Goal: Find contact information: Find contact information

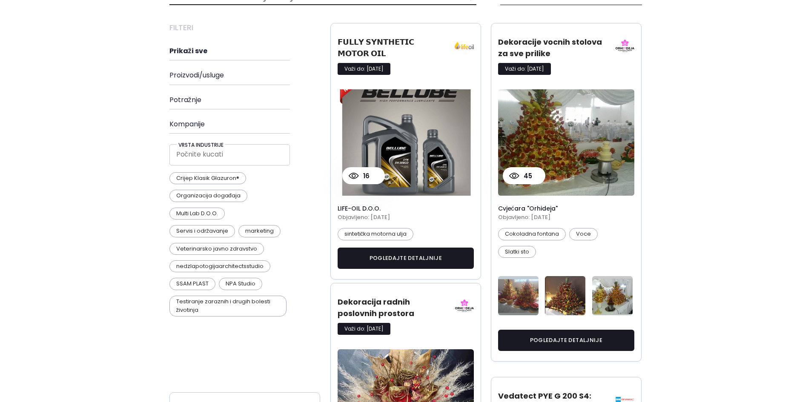
scroll to position [341, 0]
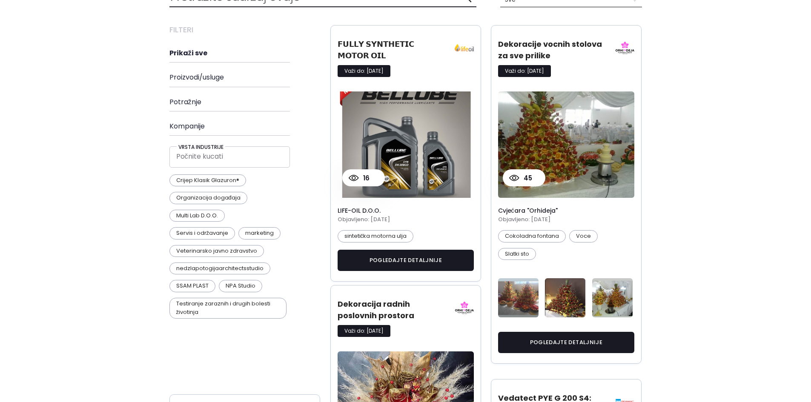
click at [459, 52] on img at bounding box center [464, 47] width 19 height 19
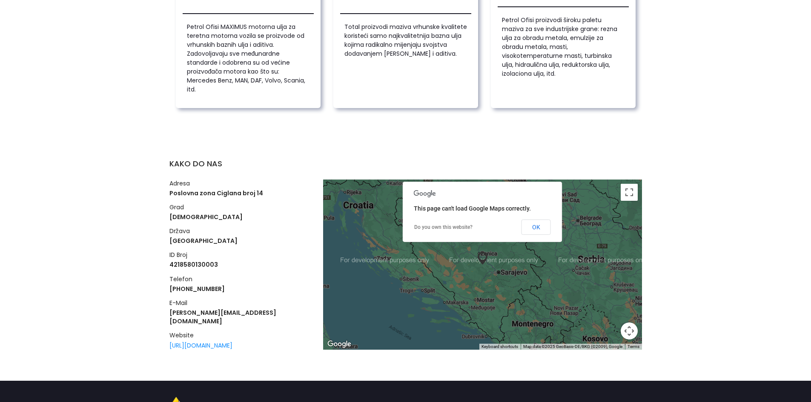
scroll to position [1500, 0]
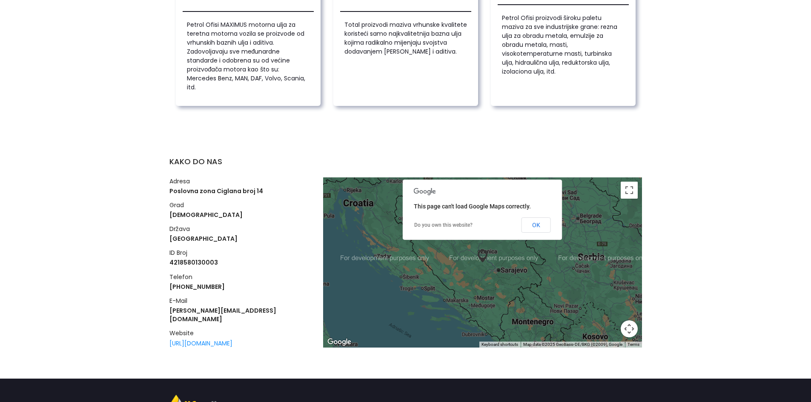
click at [187, 306] on h4 "[PERSON_NAME][EMAIL_ADDRESS][DOMAIN_NAME]" at bounding box center [240, 314] width 143 height 17
copy h4 "[PERSON_NAME][EMAIL_ADDRESS][DOMAIN_NAME]"
click at [83, 178] on div "KAKO DO NAS adresa Poslovna zona Ciglana broj 14 grad Jelah država [GEOGRAPHIC_…" at bounding box center [405, 255] width 811 height 247
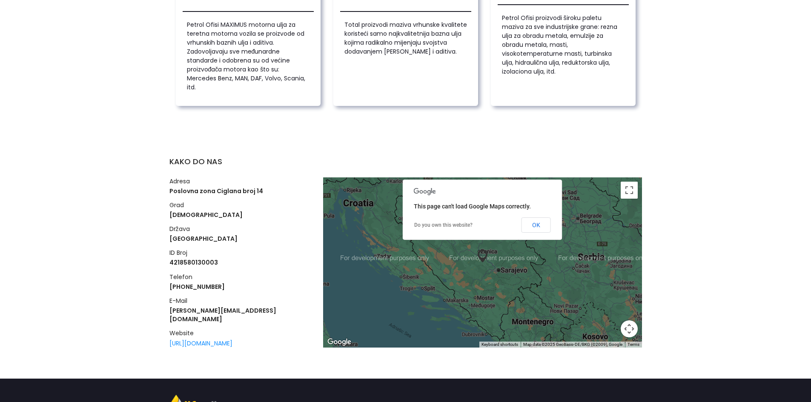
click at [59, 161] on div "KAKO DO NAS adresa Poslovna zona Ciglana broj 14 grad Jelah država [GEOGRAPHIC_…" at bounding box center [405, 255] width 811 height 247
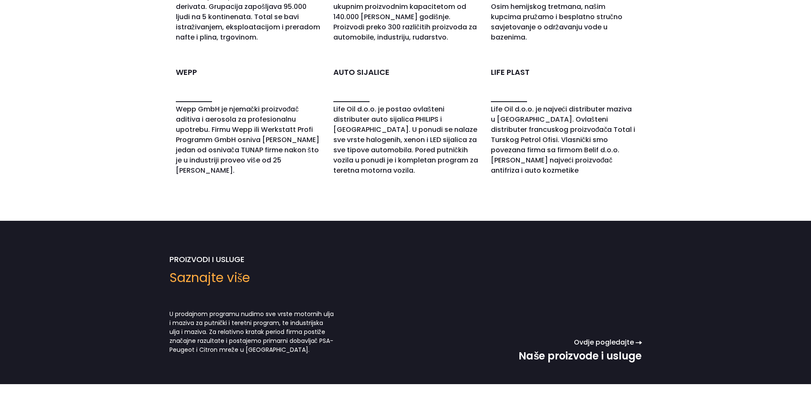
scroll to position [946, 0]
